Goal: Find specific page/section: Find specific page/section

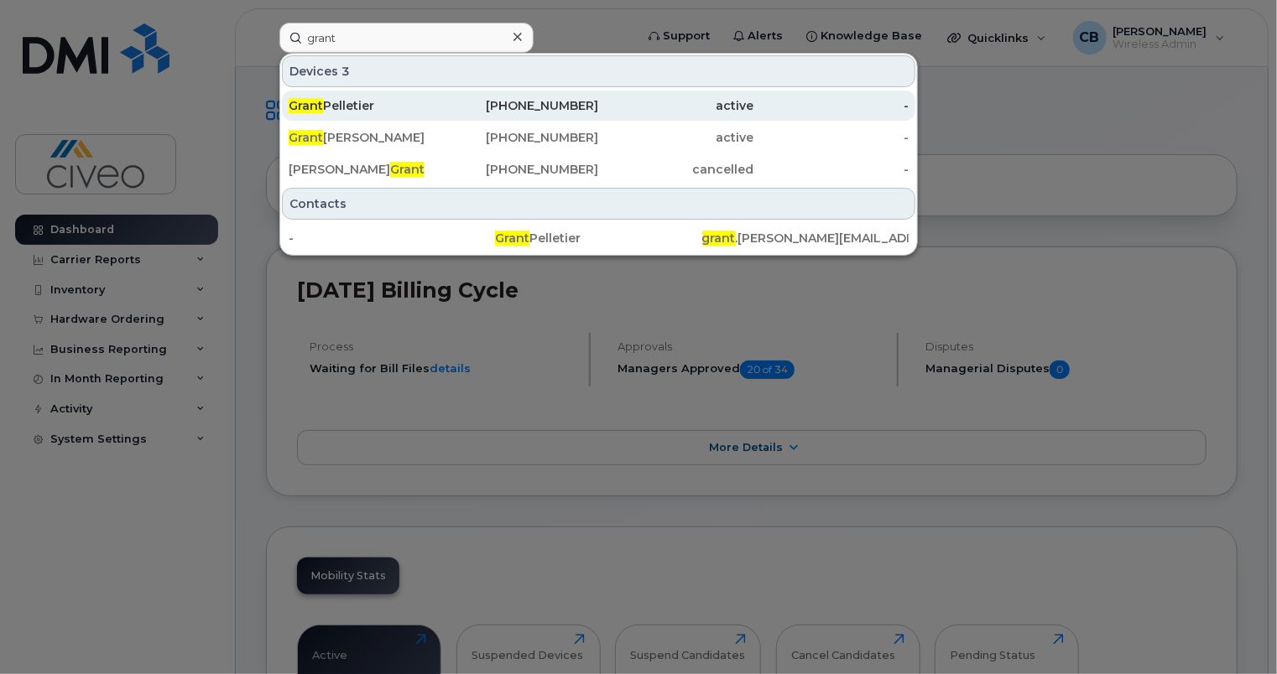
type input "grant"
click at [382, 107] on div "Grant Pelletier" at bounding box center [366, 105] width 155 height 17
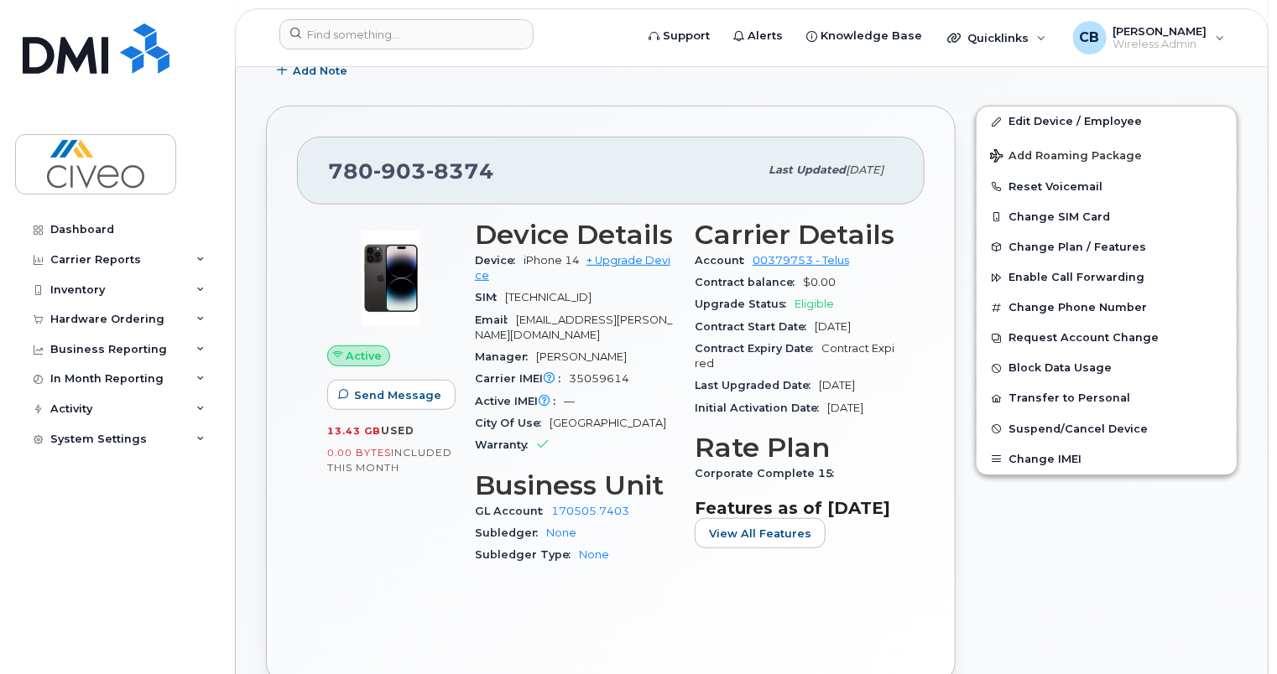
scroll to position [278, 0]
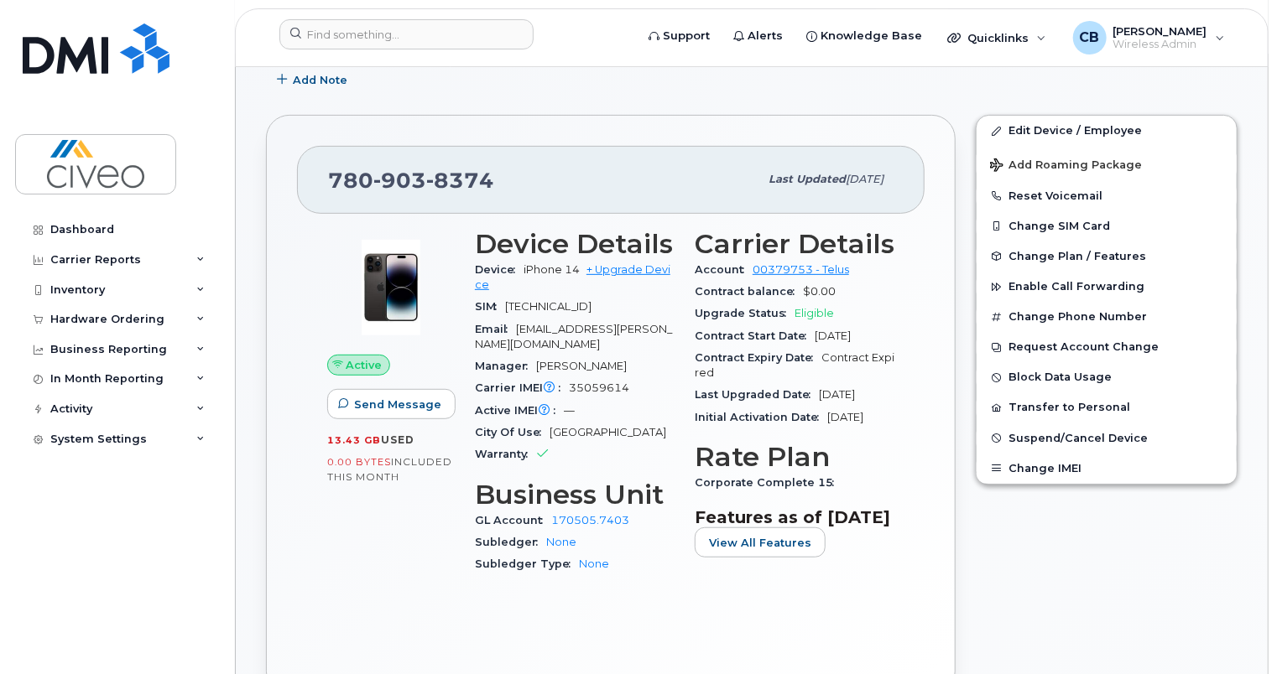
click at [515, 480] on h3 "Business Unit" at bounding box center [575, 495] width 200 height 30
click at [432, 578] on div "Active Send Message 13.43 GB  used 0.00 Bytes  included this month" at bounding box center [391, 409] width 148 height 381
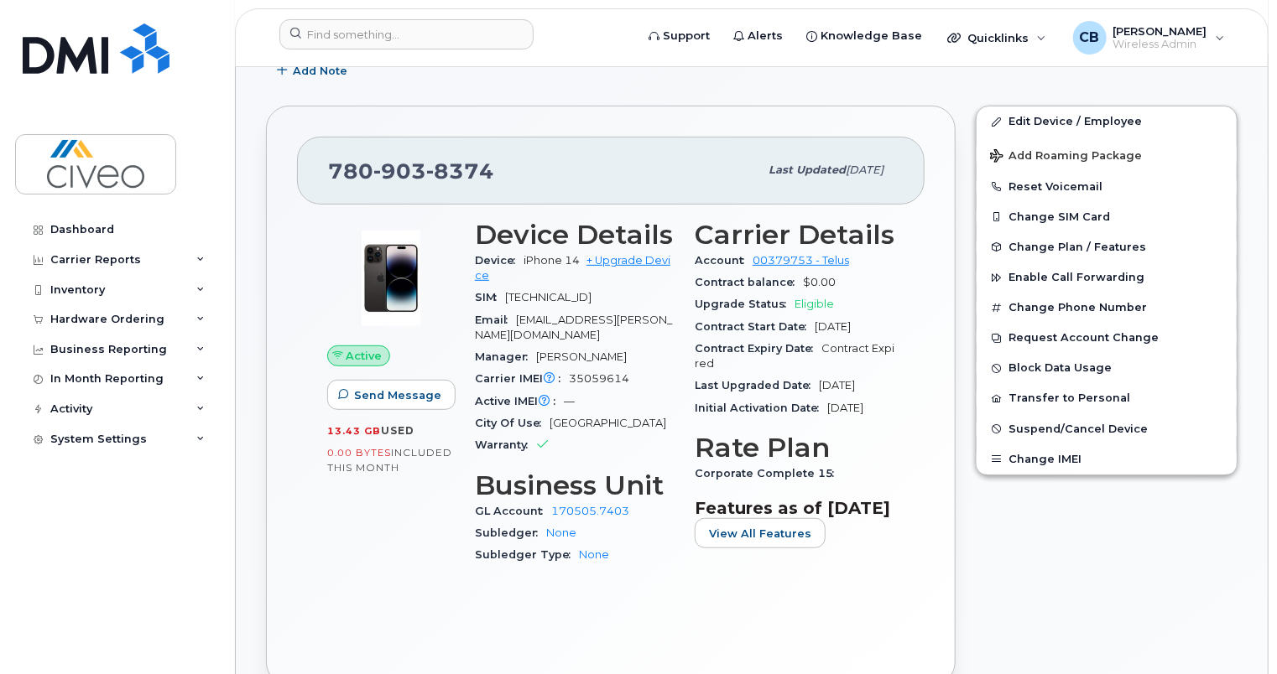
scroll to position [0, 0]
